Goal: Contribute content

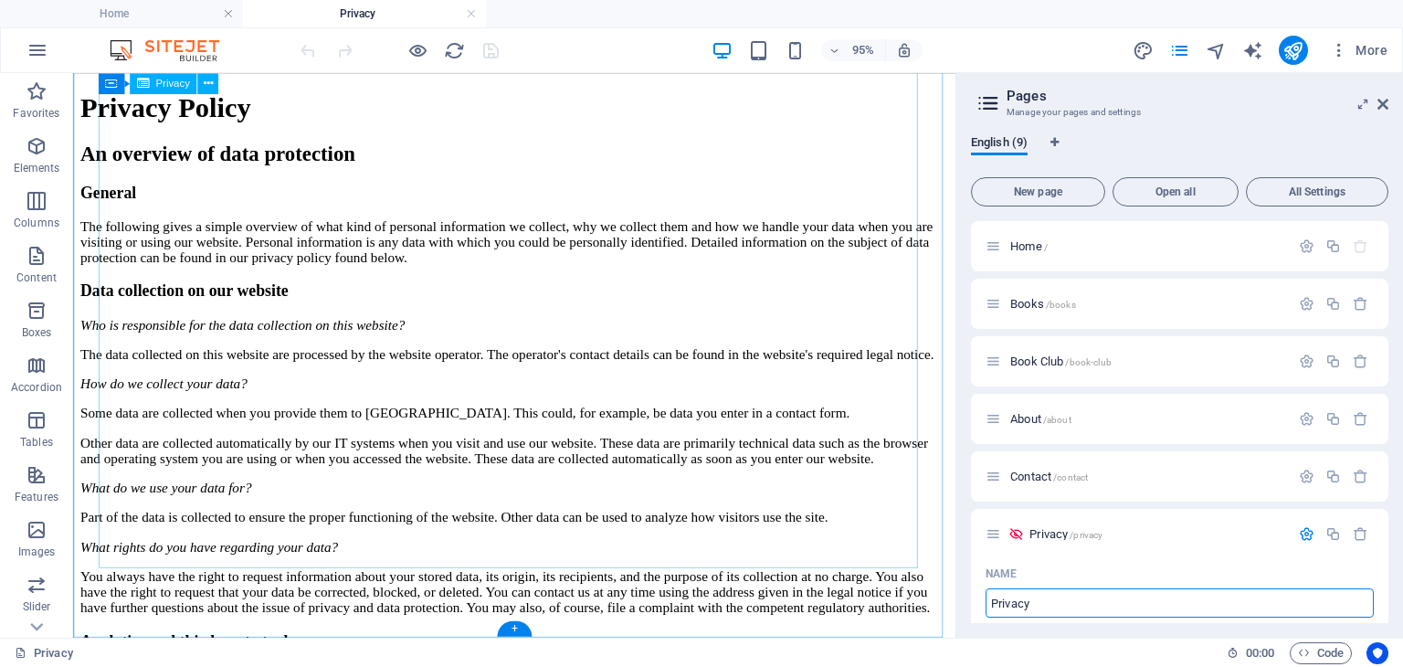
scroll to position [4764, 0]
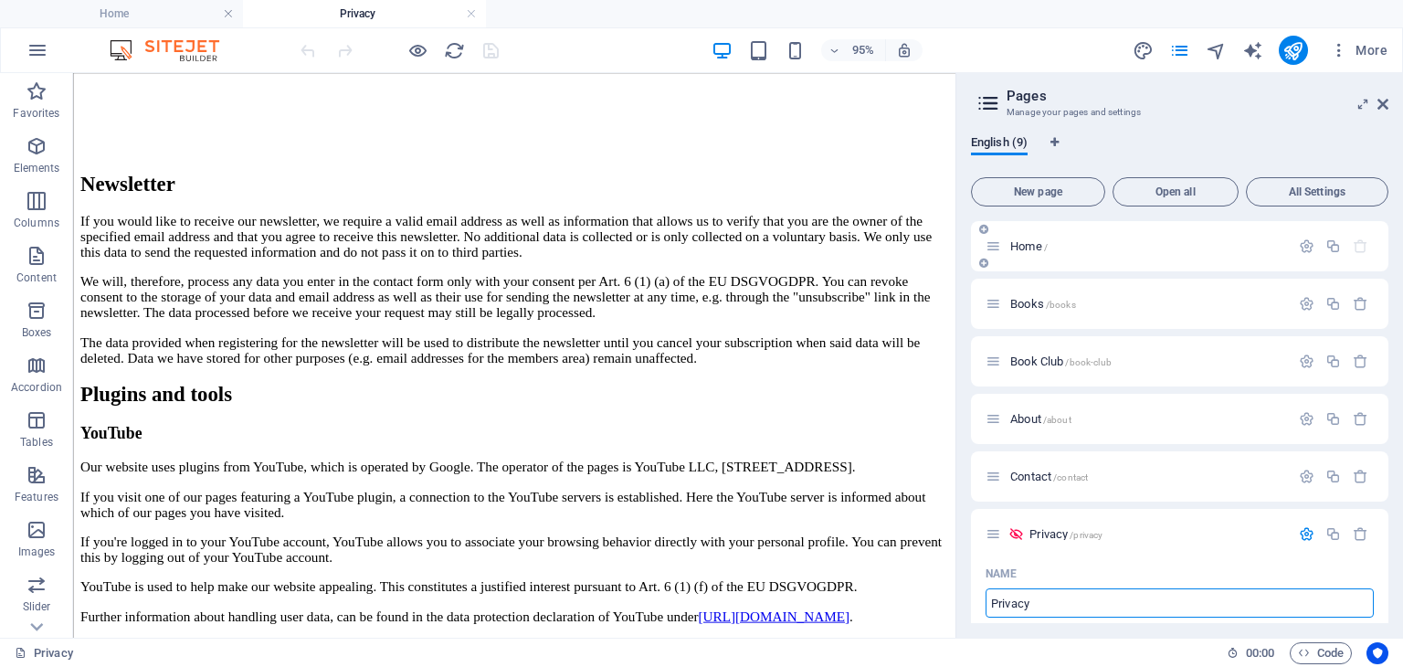
click at [1019, 246] on span "Home /" at bounding box center [1028, 246] width 37 height 14
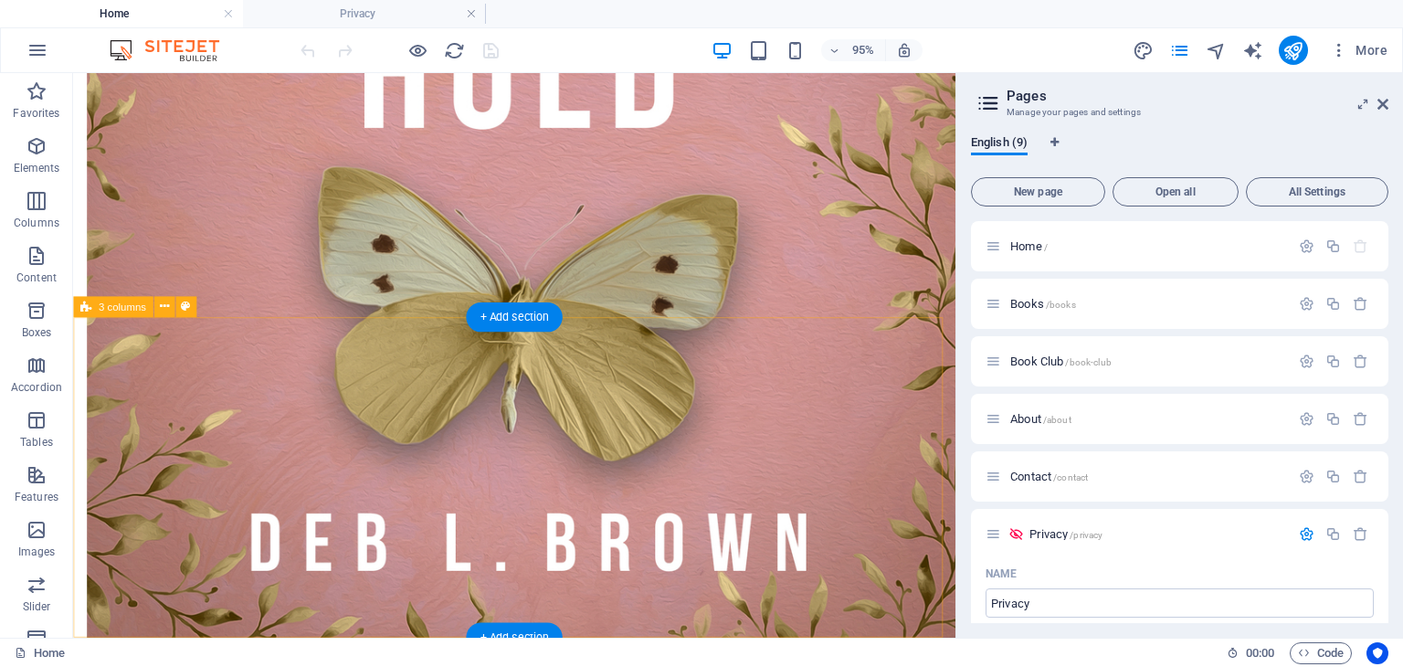
scroll to position [1608, 0]
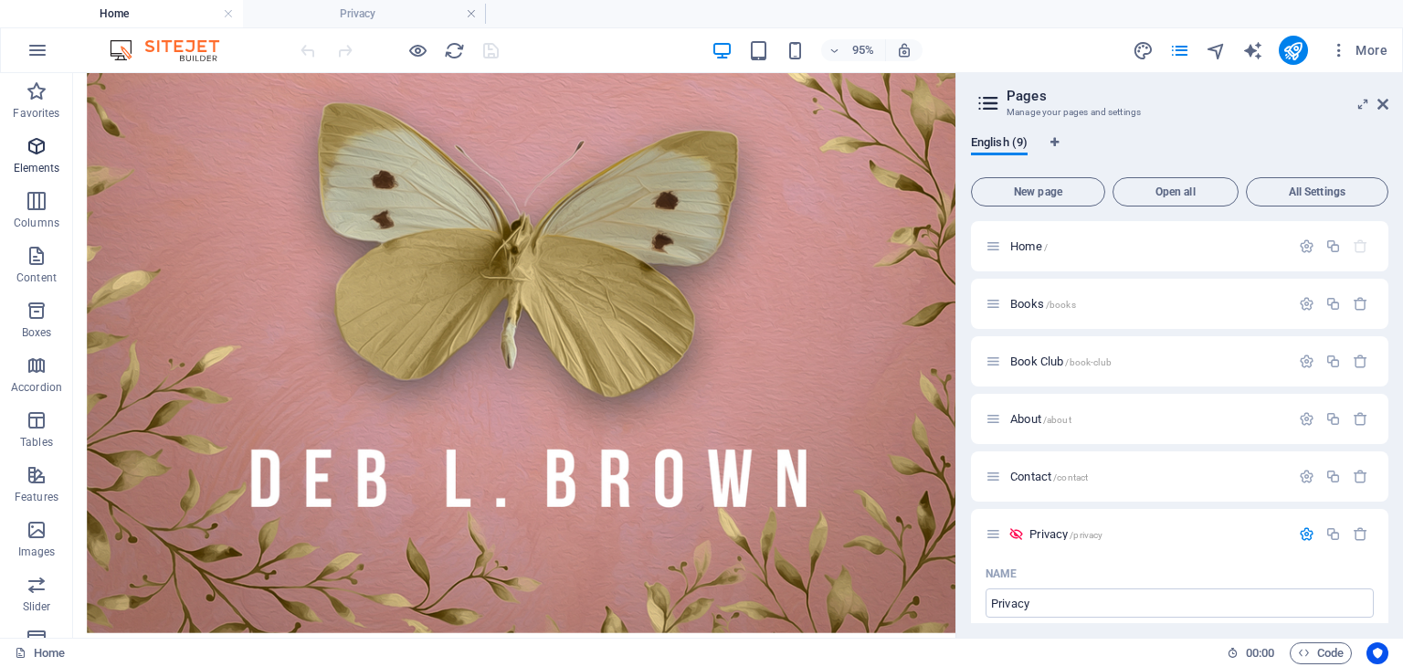
click at [37, 151] on icon "button" at bounding box center [37, 146] width 22 height 22
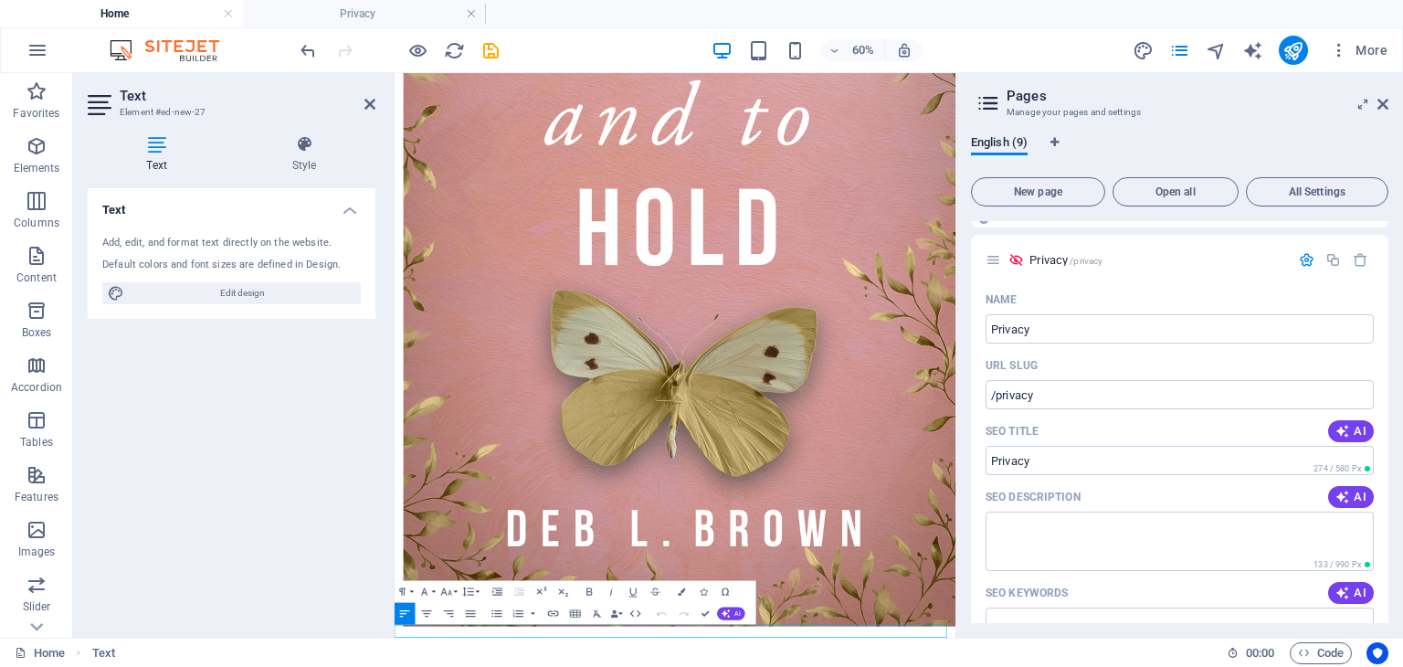
scroll to position [183, 0]
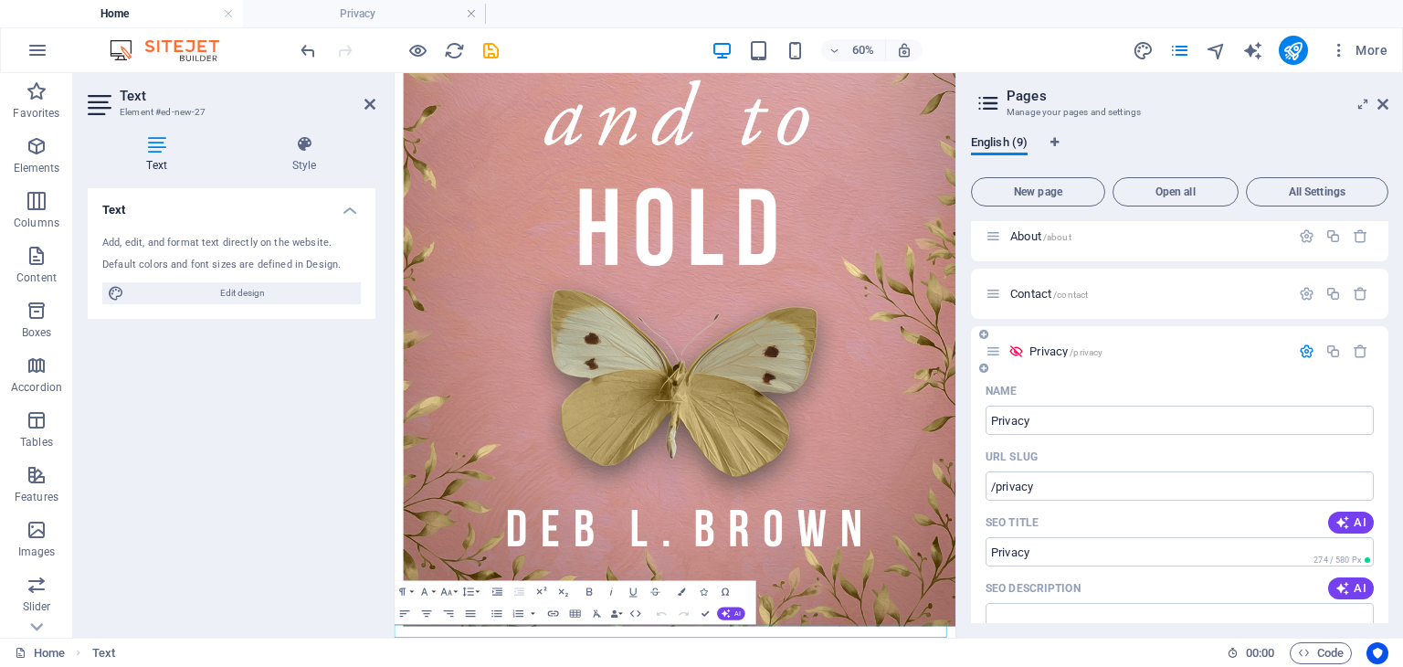
click at [1299, 349] on icon "button" at bounding box center [1307, 351] width 16 height 16
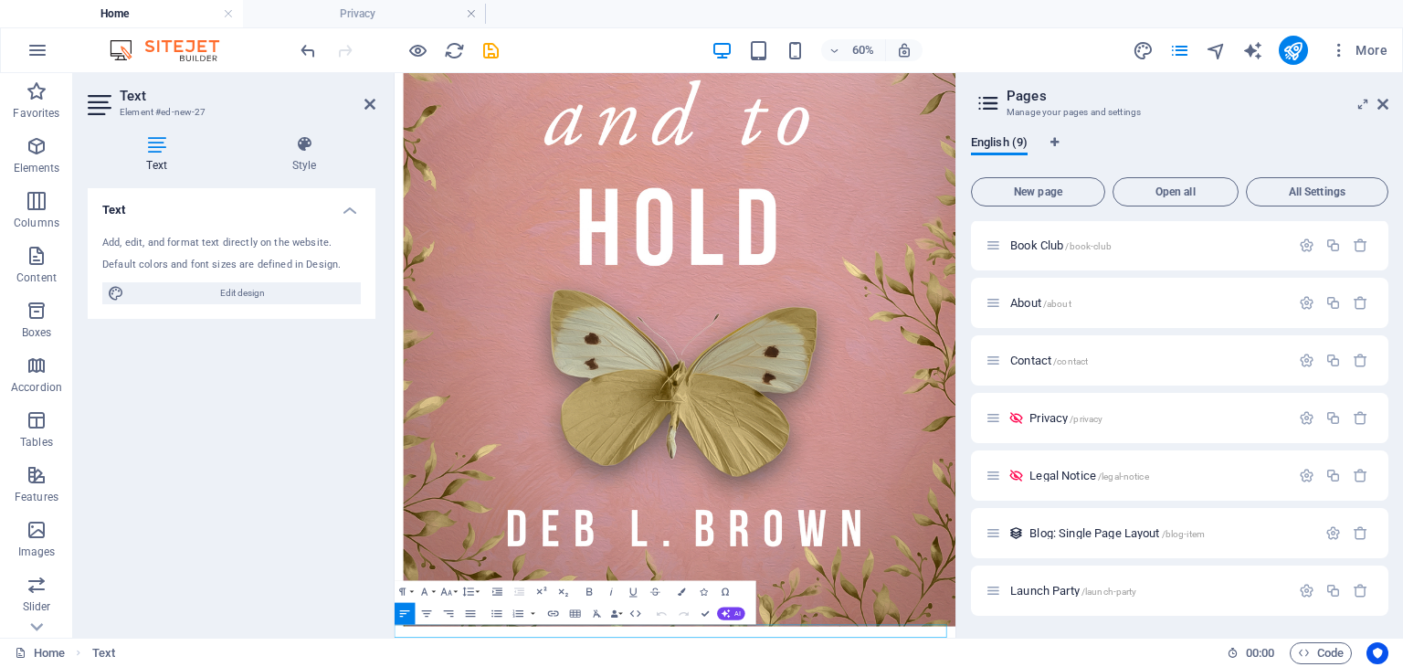
drag, startPoint x: 565, startPoint y: 1005, endPoint x: 386, endPoint y: 997, distance: 179.2
click at [369, 103] on icon at bounding box center [369, 104] width 11 height 15
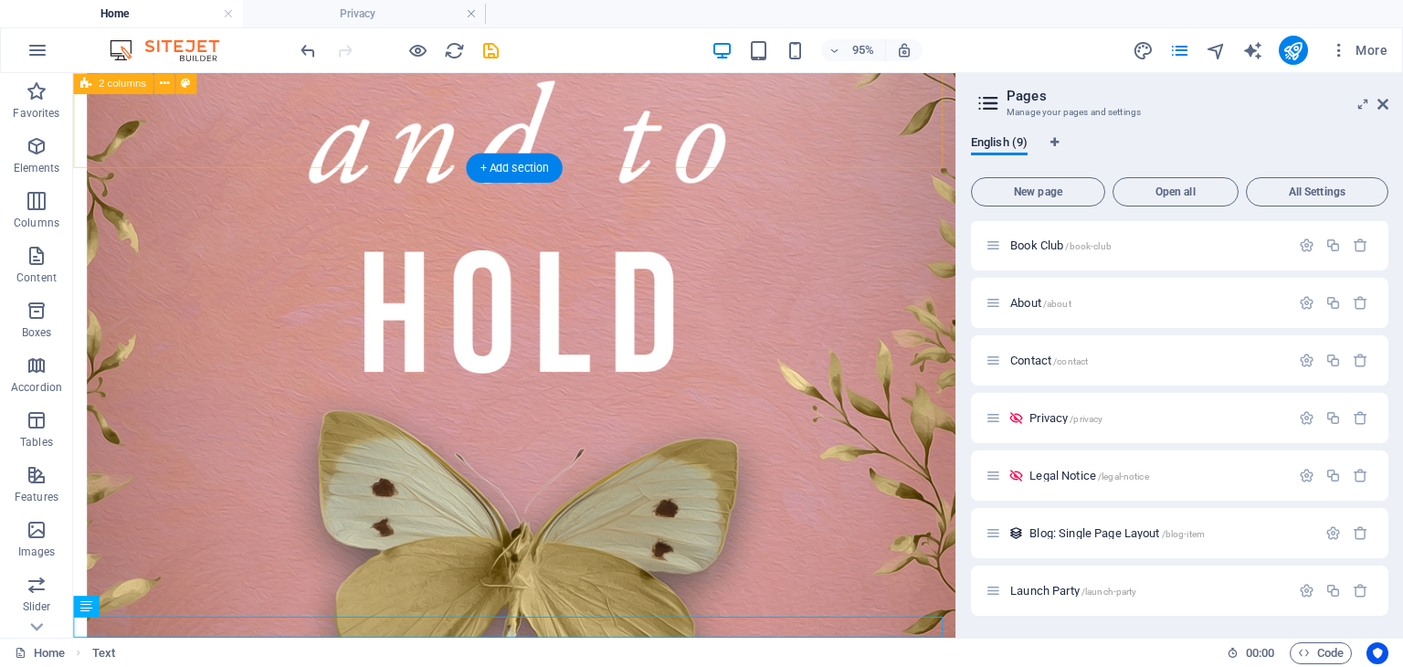
scroll to position [1630, 0]
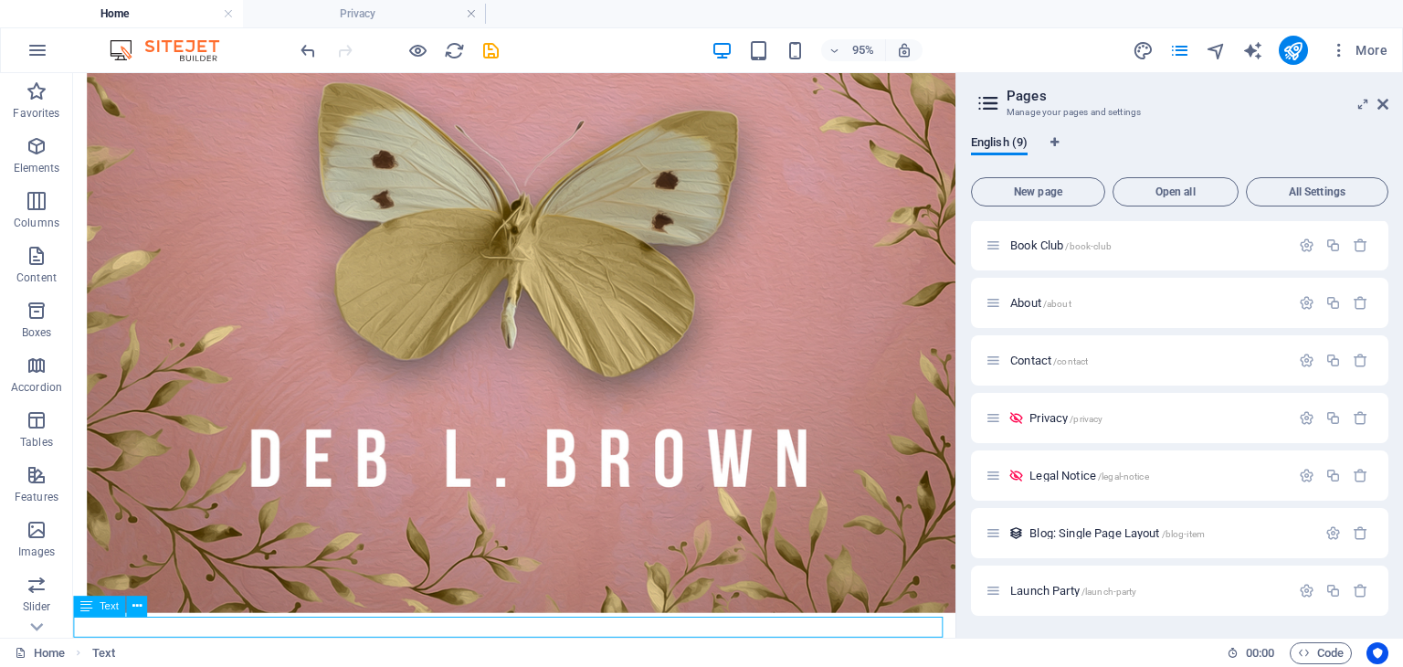
click at [139, 605] on icon at bounding box center [136, 606] width 9 height 18
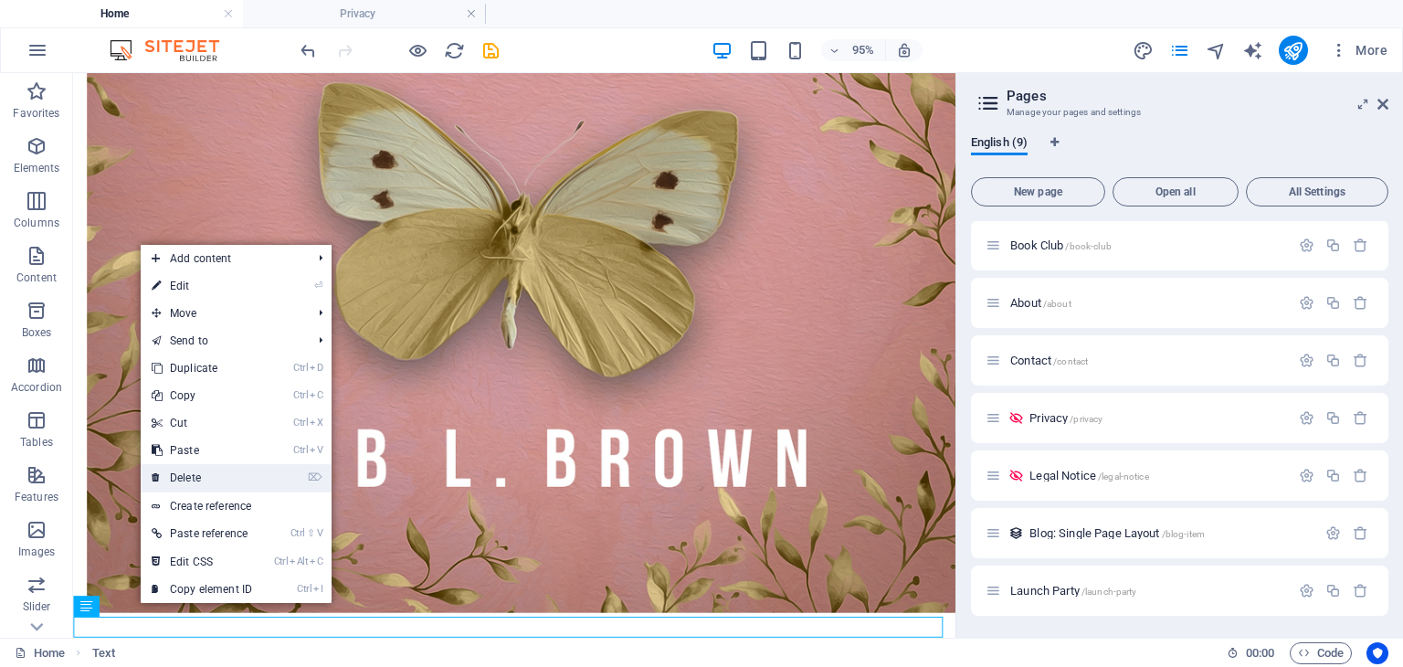
click at [174, 476] on link "⌦ Delete" at bounding box center [202, 477] width 122 height 27
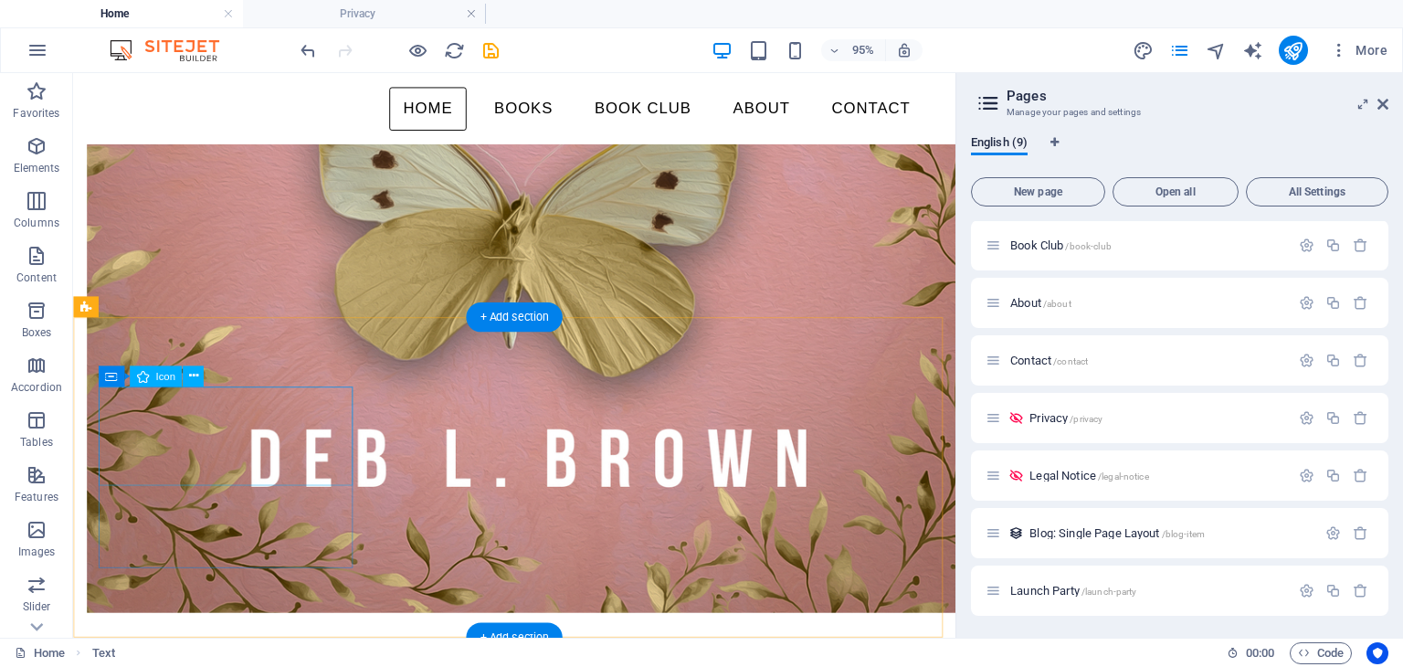
scroll to position [1608, 0]
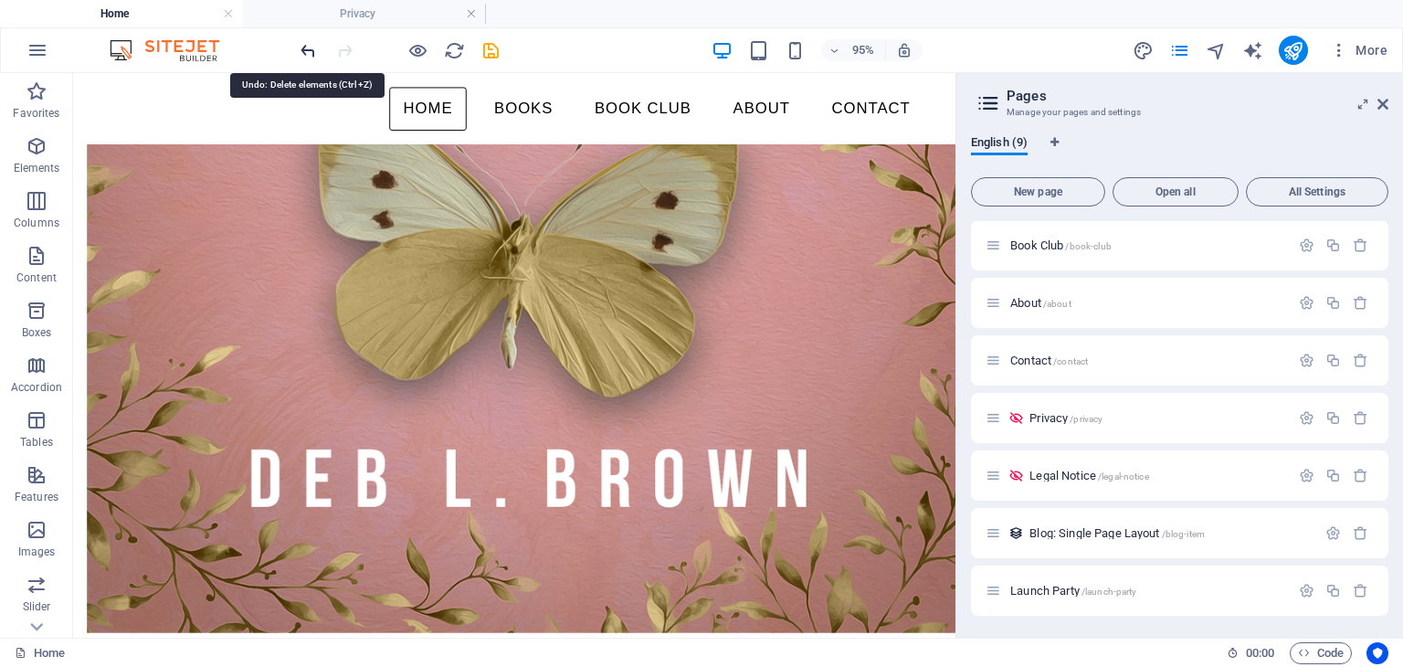
click at [308, 52] on icon "undo" at bounding box center [308, 50] width 21 height 21
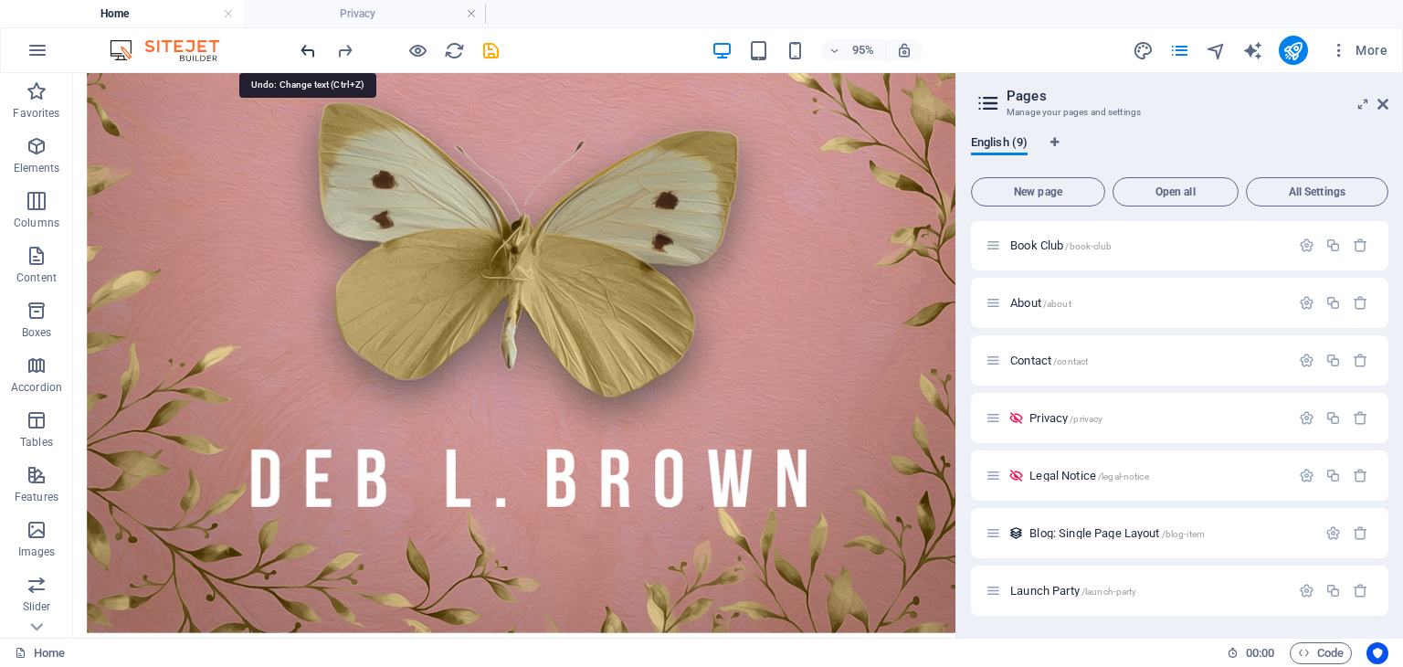
scroll to position [1630, 0]
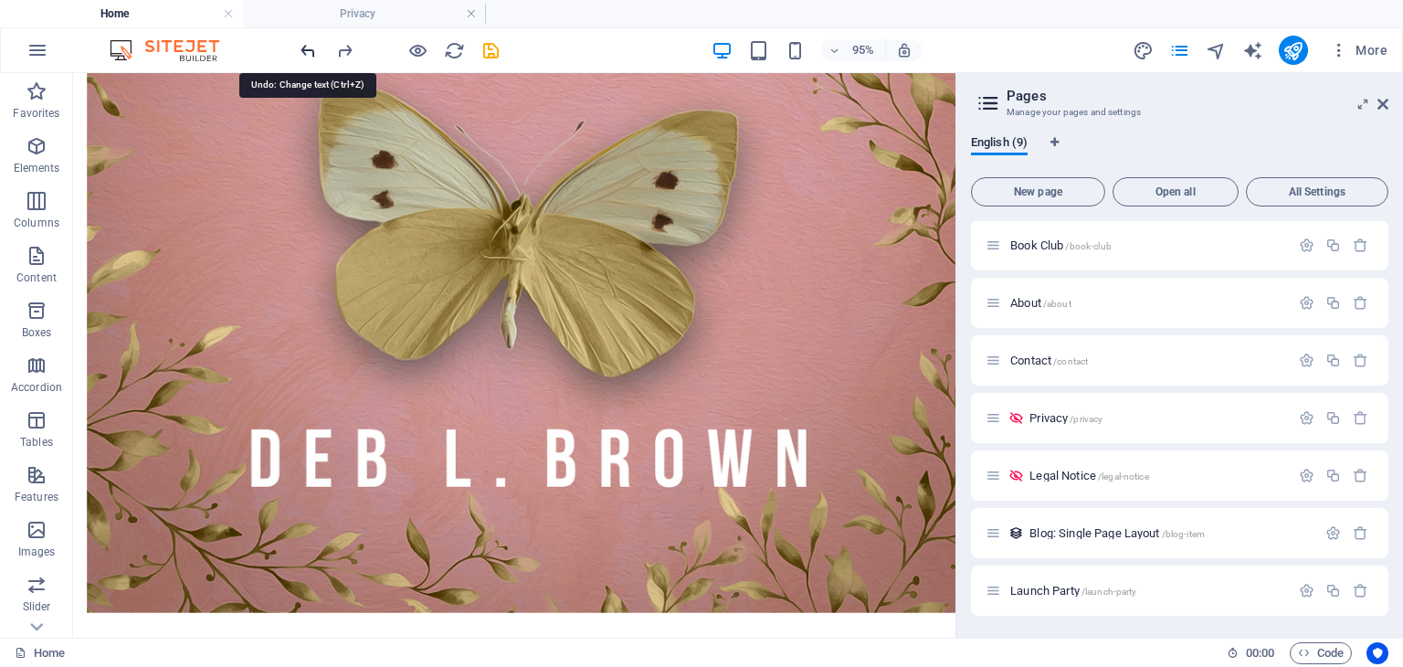
click at [308, 52] on icon "undo" at bounding box center [308, 50] width 21 height 21
